Goal: Information Seeking & Learning: Learn about a topic

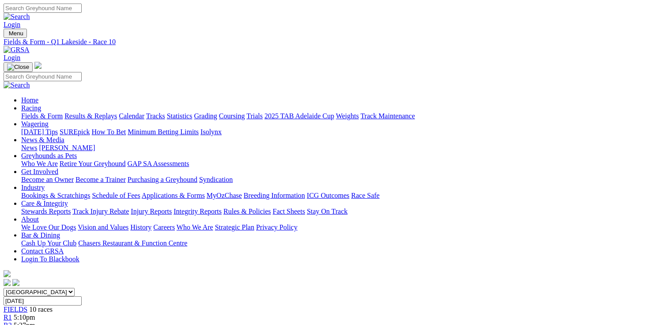
click at [37, 112] on link "Fields & Form" at bounding box center [41, 116] width 41 height 8
select select "QLD"
click at [60, 288] on select "South Australia New South Wales Northern Territory Queensland Tasmania Victoria…" at bounding box center [39, 292] width 71 height 8
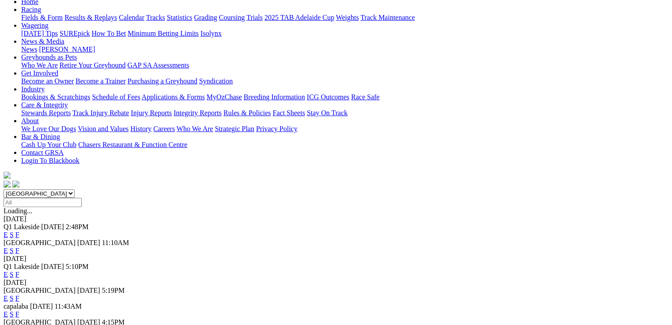
scroll to position [141, 0]
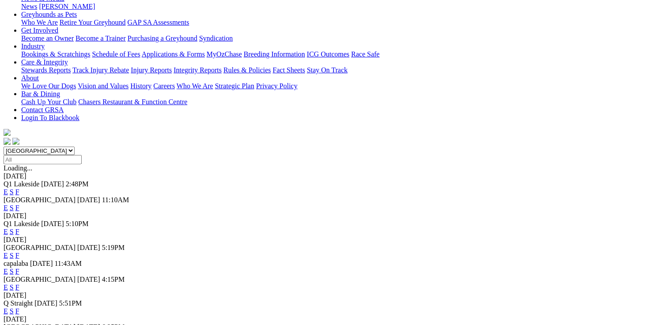
click at [8, 252] on link "E" at bounding box center [6, 256] width 4 height 8
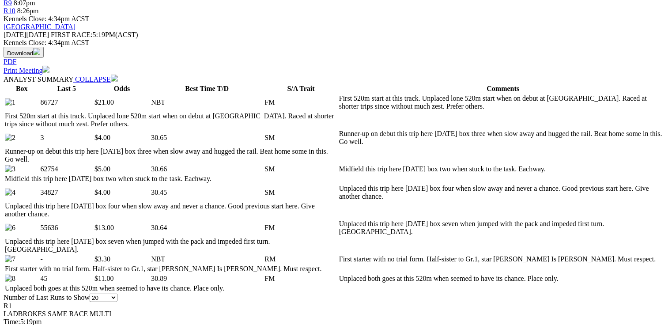
scroll to position [388, 0]
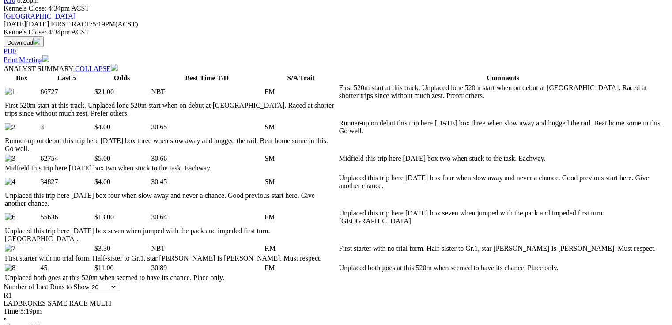
drag, startPoint x: 26, startPoint y: 80, endPoint x: 192, endPoint y: 79, distance: 165.9
drag, startPoint x: 194, startPoint y: 206, endPoint x: 214, endPoint y: 206, distance: 19.9
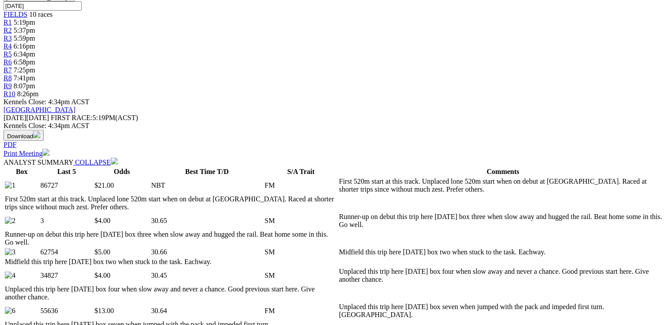
scroll to position [282, 0]
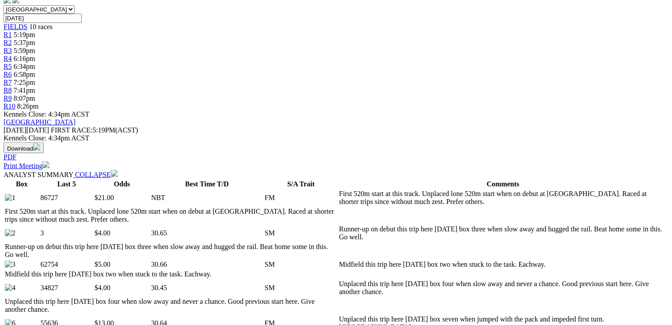
drag, startPoint x: 219, startPoint y: 94, endPoint x: 512, endPoint y: 103, distance: 293.6
drag, startPoint x: 492, startPoint y: 102, endPoint x: 215, endPoint y: 94, distance: 276.8
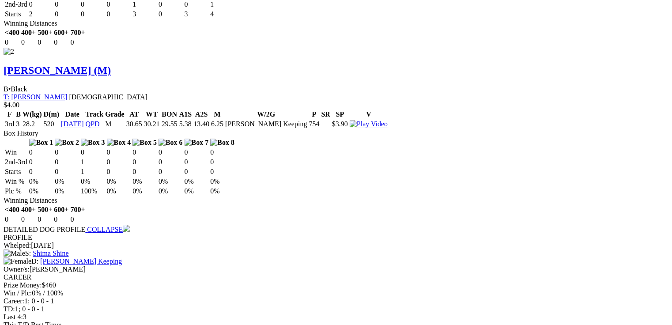
scroll to position [28, 0]
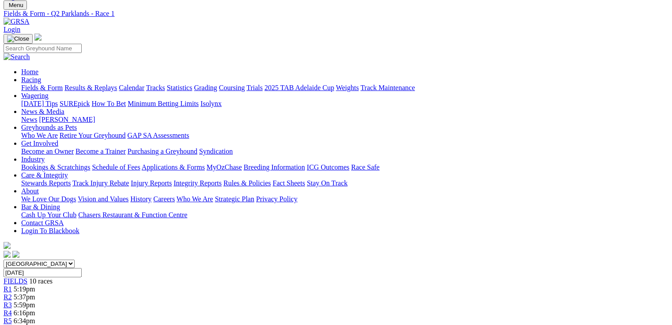
click at [12, 293] on span "R2" at bounding box center [8, 297] width 8 height 8
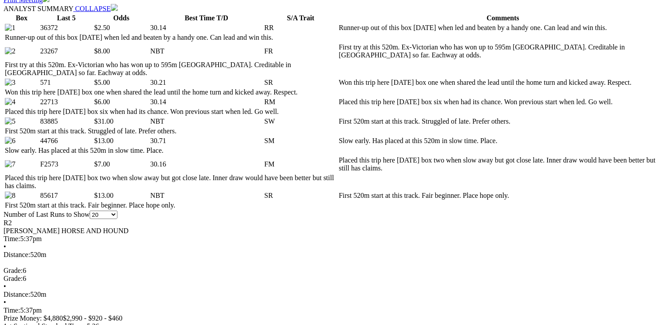
scroll to position [459, 0]
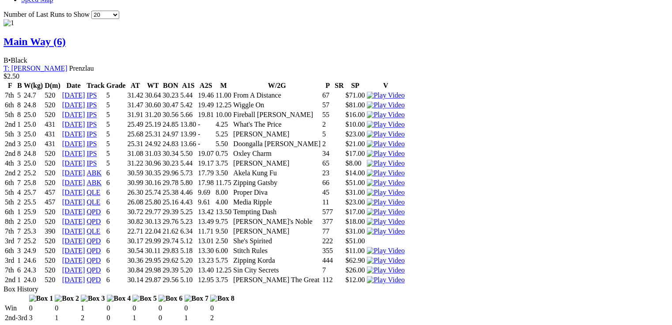
scroll to position [918, 0]
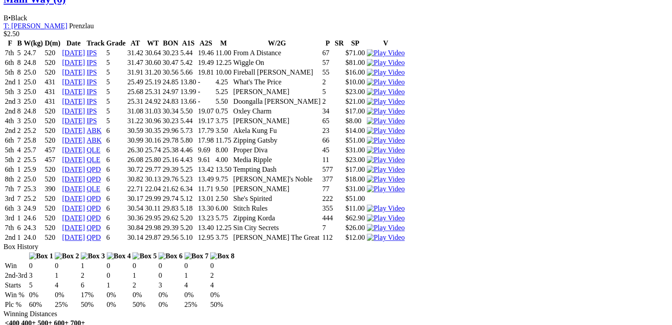
drag, startPoint x: 282, startPoint y: 144, endPoint x: 302, endPoint y: 147, distance: 19.5
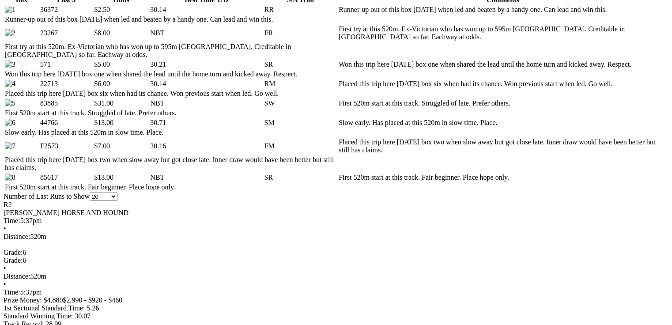
scroll to position [0, 0]
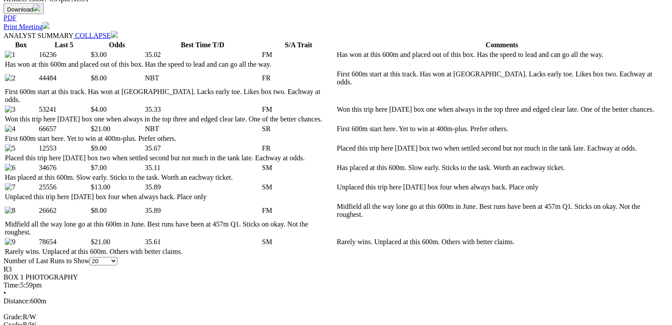
scroll to position [424, 0]
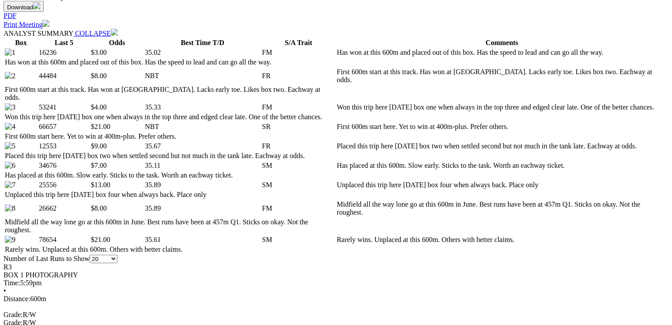
drag, startPoint x: 196, startPoint y: 199, endPoint x: 211, endPoint y: 198, distance: 14.7
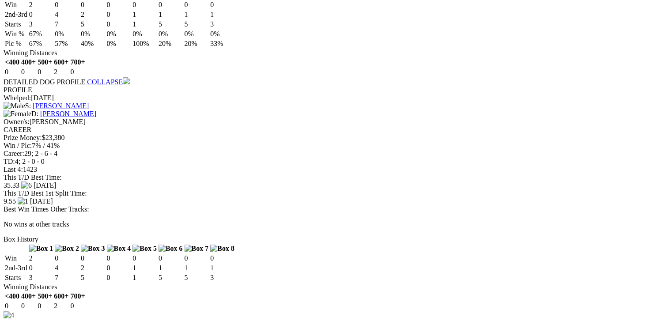
scroll to position [0, 0]
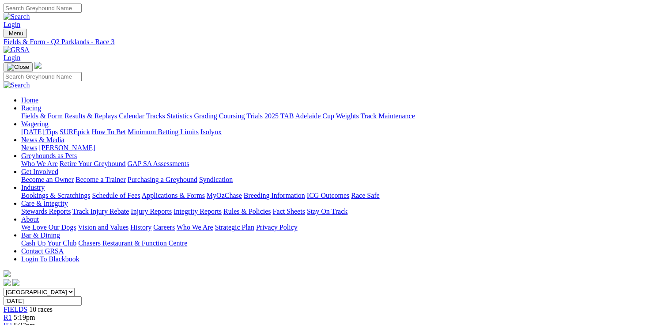
drag, startPoint x: 676, startPoint y: 242, endPoint x: 274, endPoint y: 138, distance: 415.9
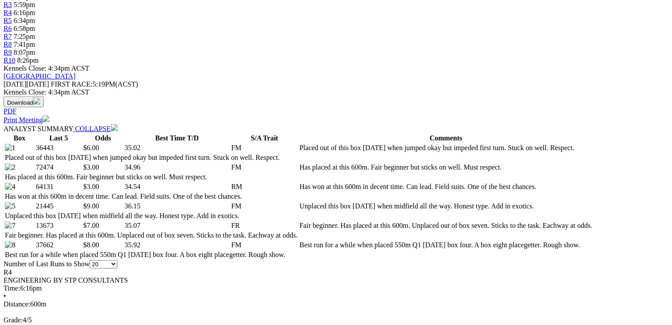
scroll to position [388, 0]
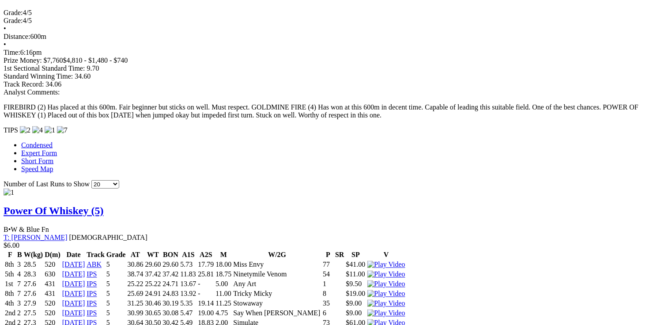
scroll to position [0, 0]
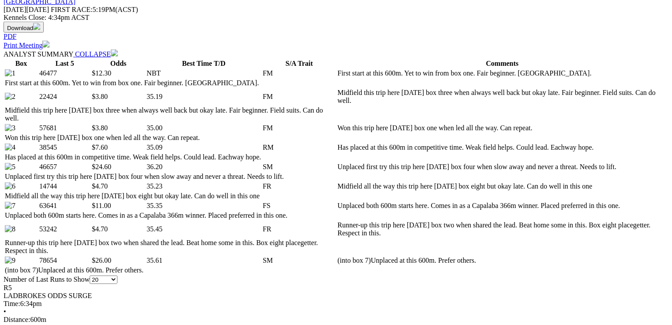
scroll to position [459, 0]
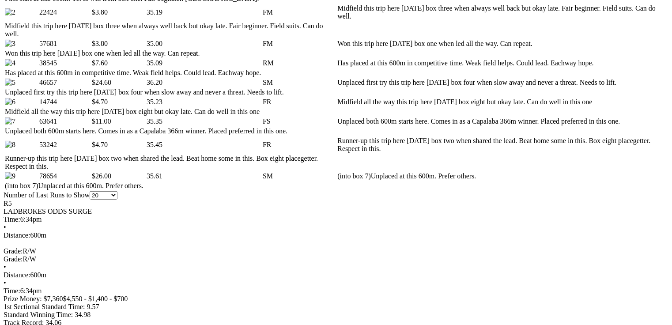
scroll to position [0, 0]
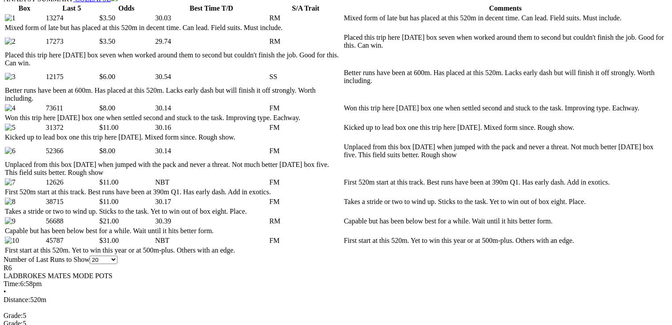
scroll to position [459, 0]
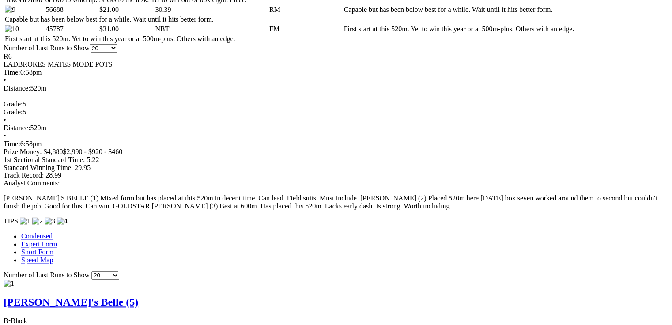
scroll to position [671, 0]
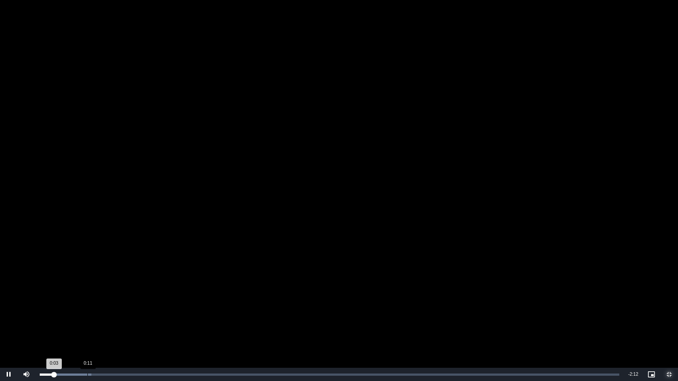
click at [87, 331] on div "Loaded : 8.90% 0:11 0:03" at bounding box center [329, 375] width 579 height 2
click at [117, 331] on div "Loaded : 17.80% 0:18 0:18" at bounding box center [329, 374] width 588 height 13
click at [111, 299] on video "To view this video please enable JavaScript, and consider upgrading to a web br…" at bounding box center [339, 190] width 678 height 381
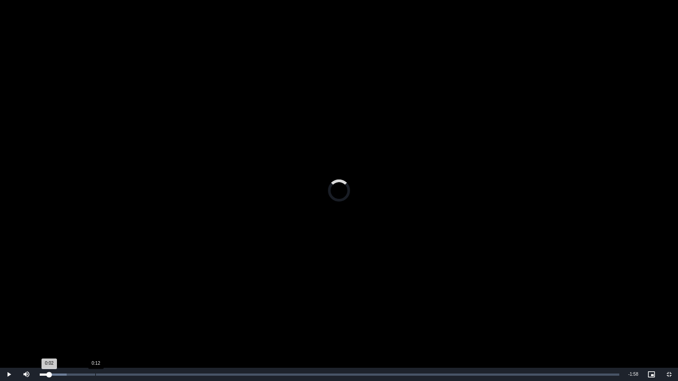
click at [95, 331] on div "0:12" at bounding box center [95, 375] width 0 height 2
click at [133, 331] on div "Loaded : 23.10% 0:20 0:14" at bounding box center [329, 374] width 588 height 13
click at [109, 331] on div "Loaded : 27.72% 0:15 0:15" at bounding box center [329, 374] width 588 height 13
click at [147, 258] on video "To view this video please enable JavaScript, and consider upgrading to a web br…" at bounding box center [339, 190] width 678 height 381
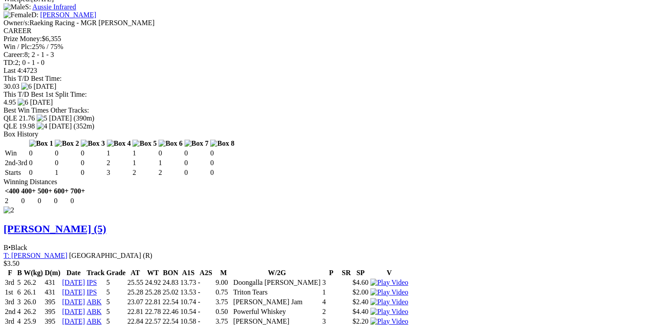
scroll to position [1342, 0]
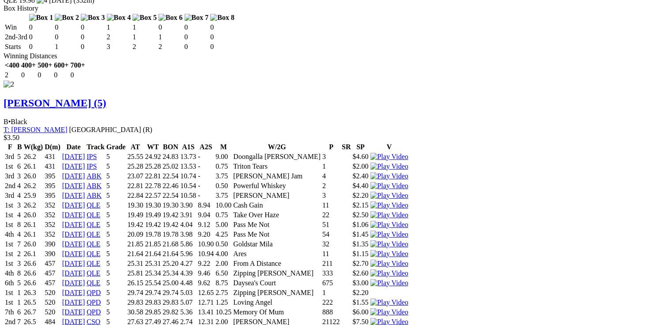
drag, startPoint x: 272, startPoint y: 241, endPoint x: 277, endPoint y: 241, distance: 4.9
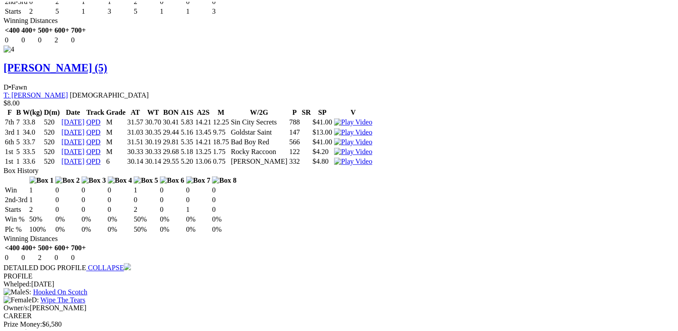
scroll to position [2648, 0]
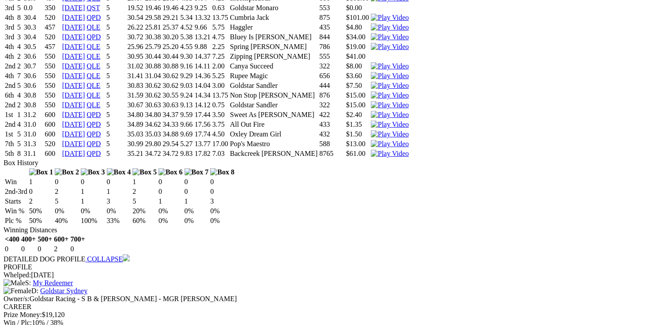
scroll to position [2130, 0]
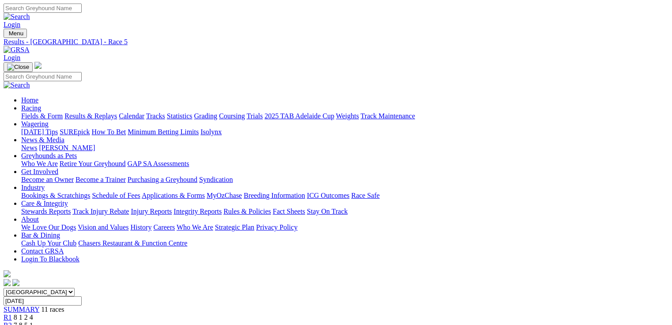
scroll to position [247, 0]
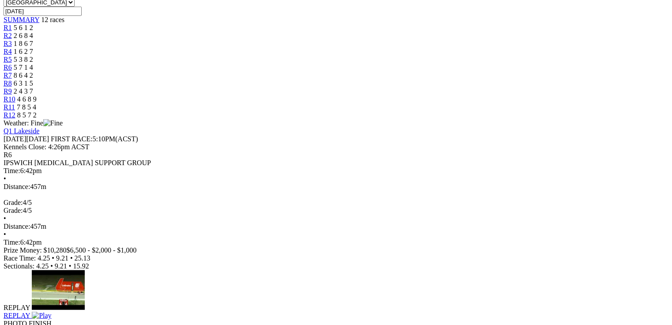
scroll to position [282, 0]
